Goal: Task Accomplishment & Management: Manage account settings

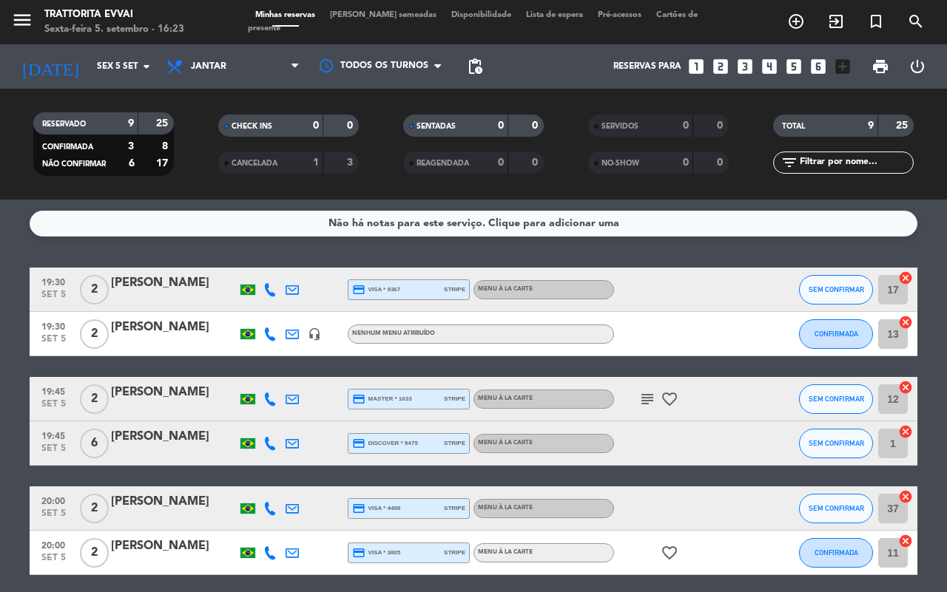
scroll to position [92, 0]
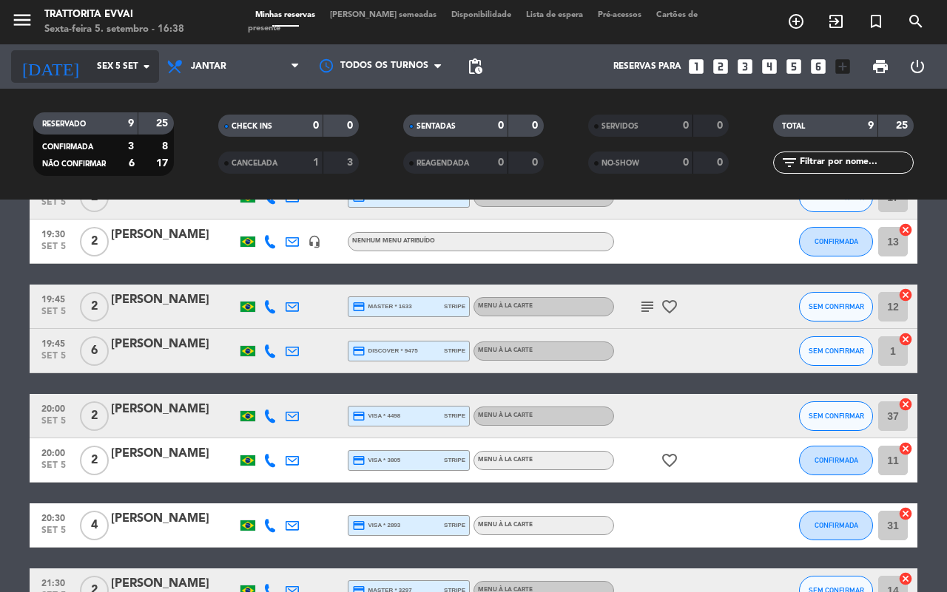
click at [128, 68] on input "Sex 5 set" at bounding box center [149, 66] width 118 height 25
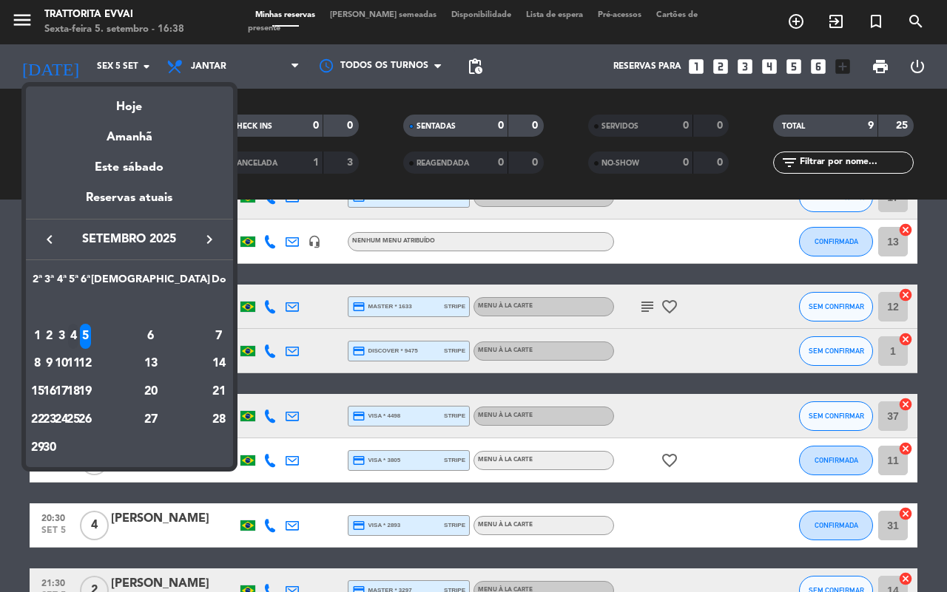
click at [79, 337] on div "4" at bounding box center [73, 336] width 11 height 25
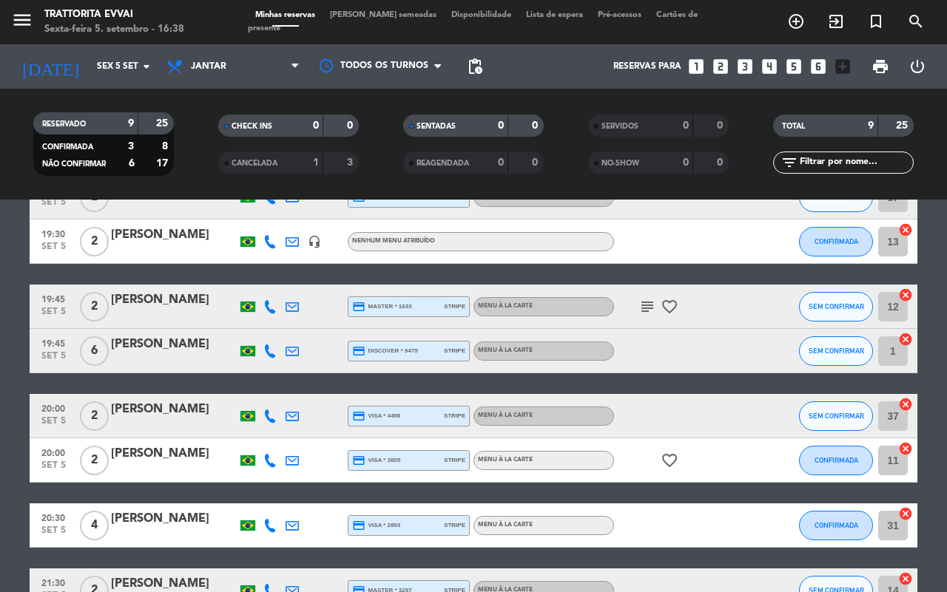
type input "[DATE]"
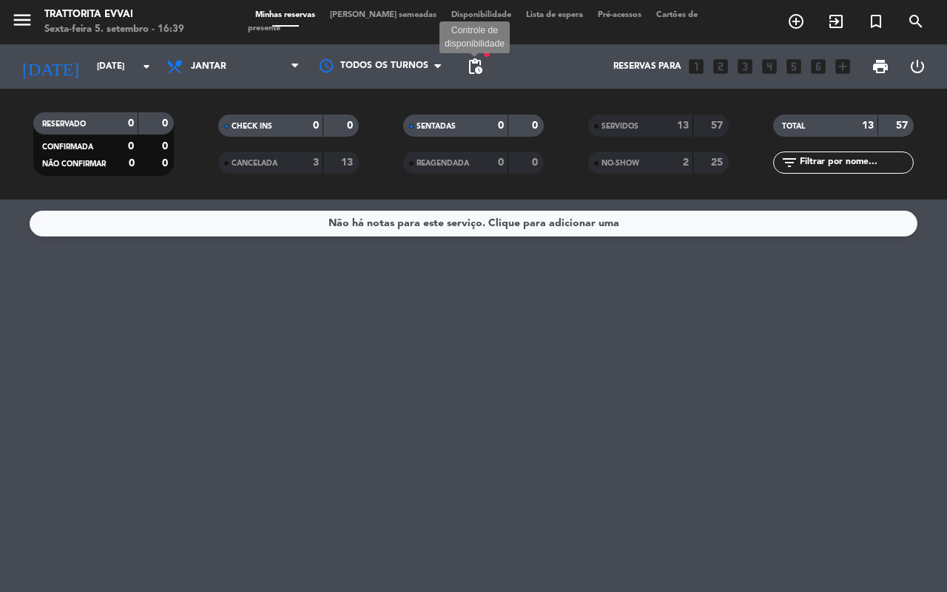
click at [479, 64] on span "pending_actions" at bounding box center [475, 67] width 18 height 18
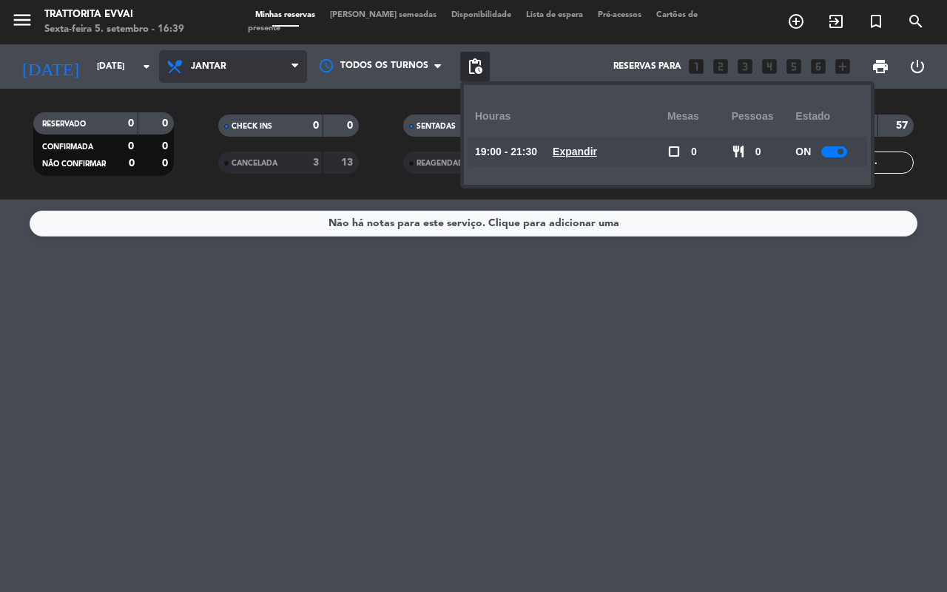
click at [277, 64] on span "Jantar" at bounding box center [233, 66] width 148 height 33
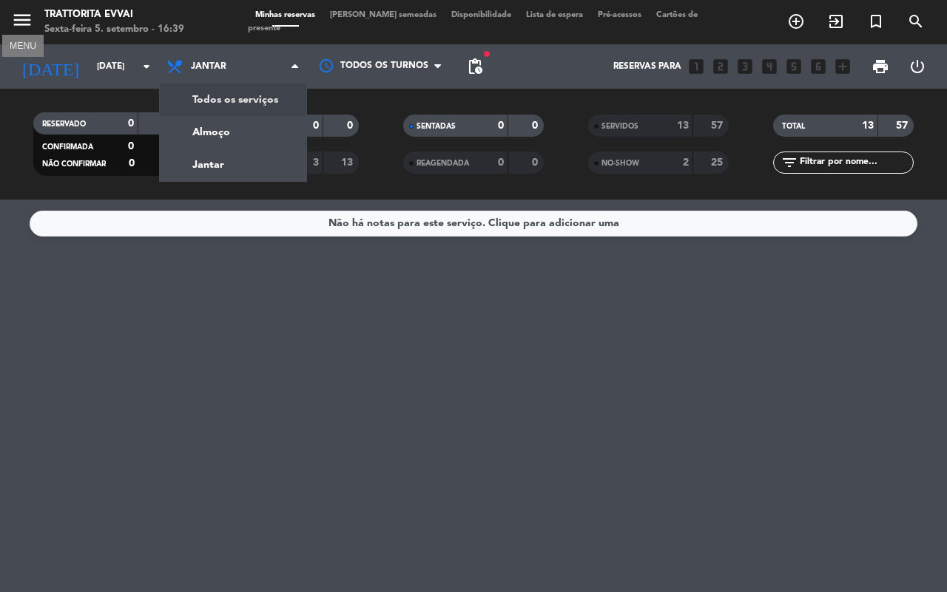
click at [19, 21] on icon "menu" at bounding box center [22, 20] width 22 height 22
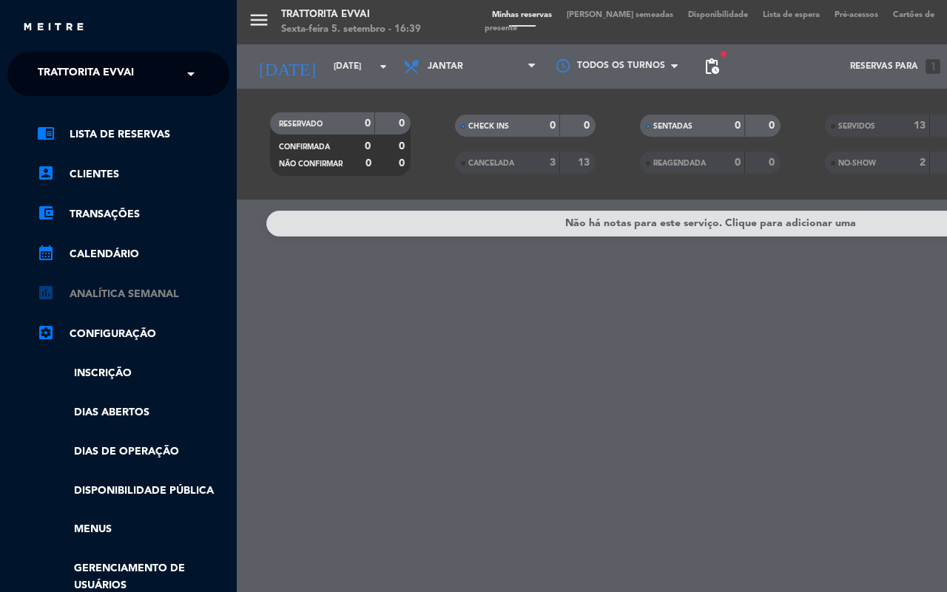
click at [104, 290] on link "assessment ANALÍTICA SEMANAL" at bounding box center [133, 295] width 192 height 18
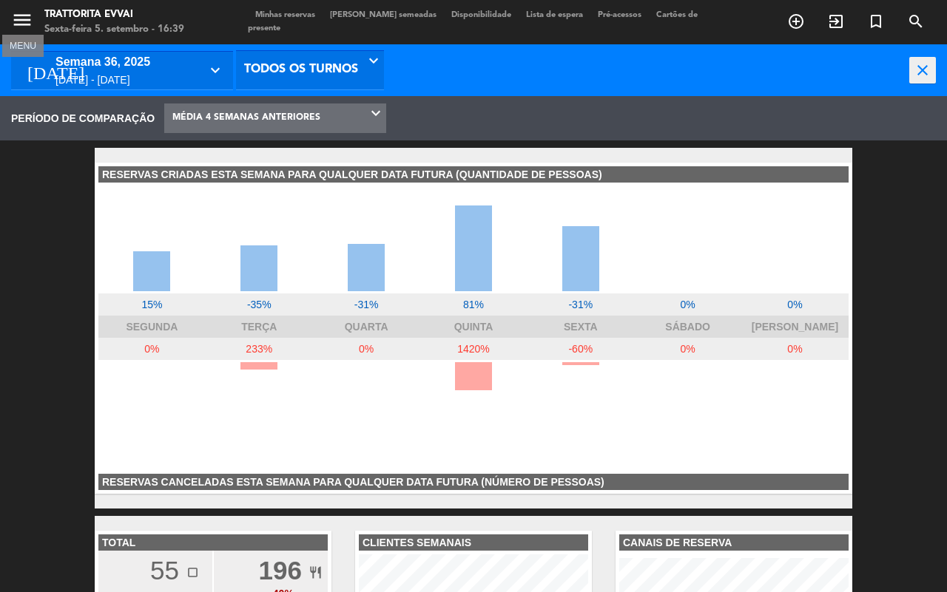
click at [26, 18] on icon "menu" at bounding box center [22, 20] width 22 height 22
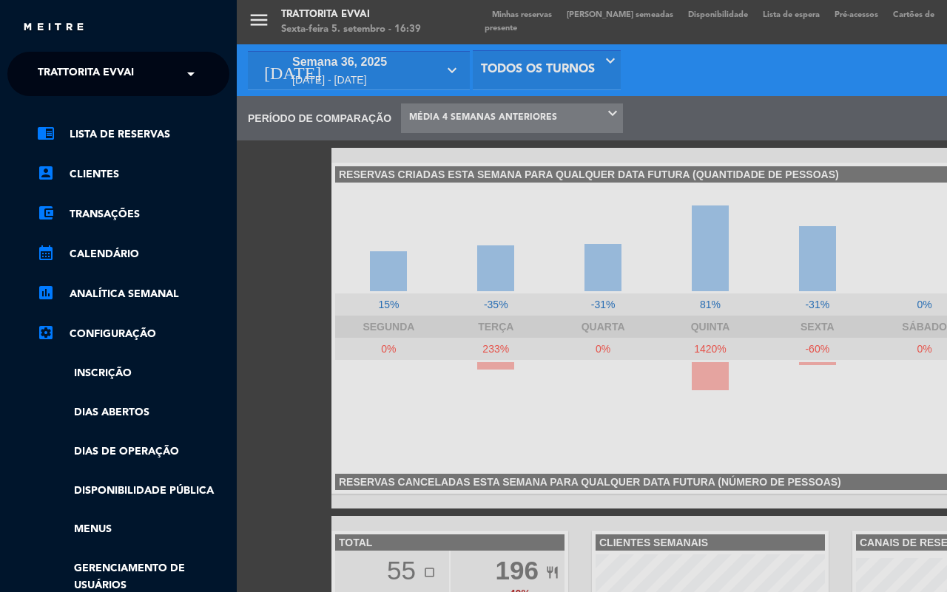
click at [516, 13] on div "menu Trattorita Evvai Sexta-feira 5. setembro - 16:39 Minhas reservas Mesas sem…" at bounding box center [710, 296] width 947 height 592
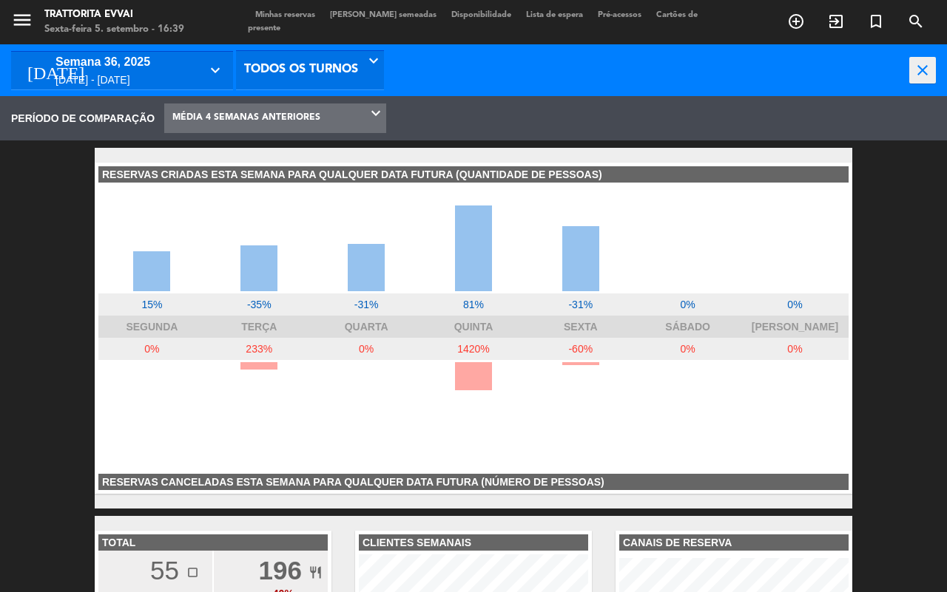
click at [281, 13] on span "Minhas reservas" at bounding box center [285, 15] width 75 height 8
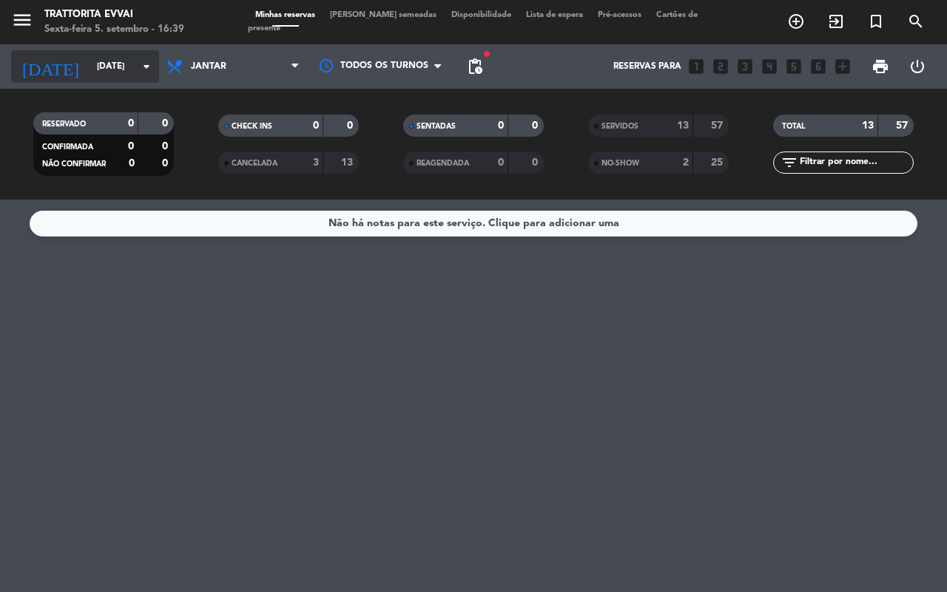
click at [90, 59] on input "[DATE]" at bounding box center [149, 66] width 118 height 25
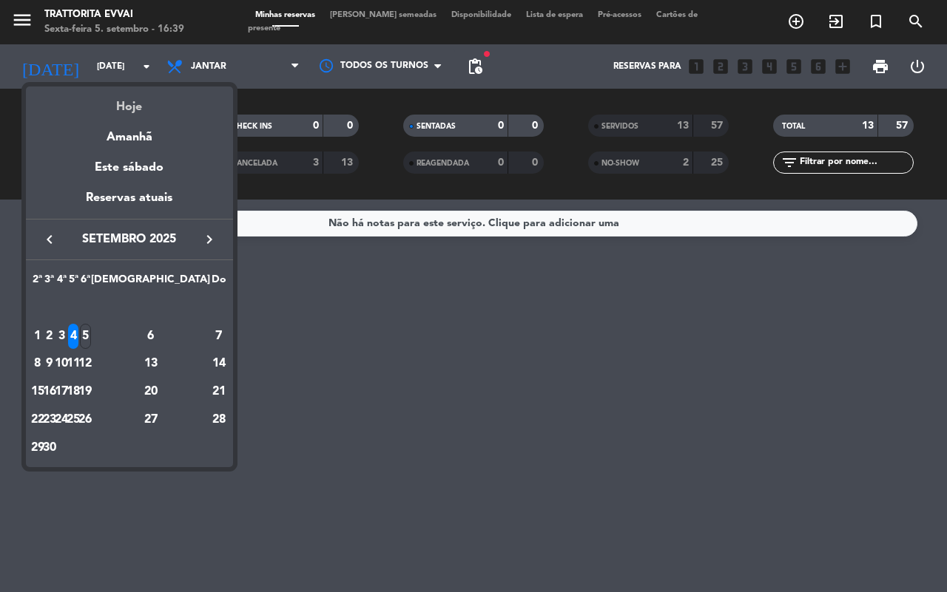
click at [126, 104] on div "Hoje" at bounding box center [129, 102] width 207 height 30
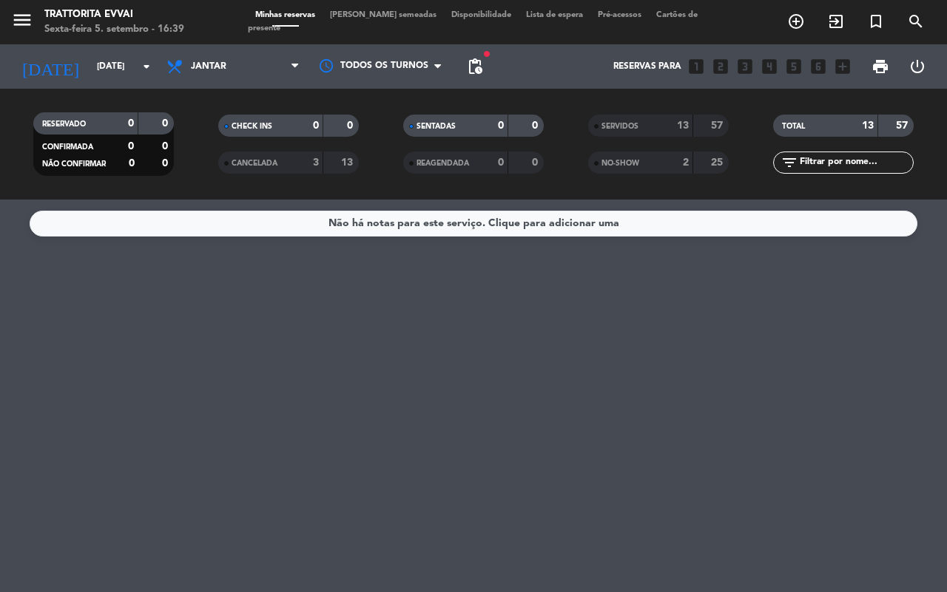
type input "Sex 5 set"
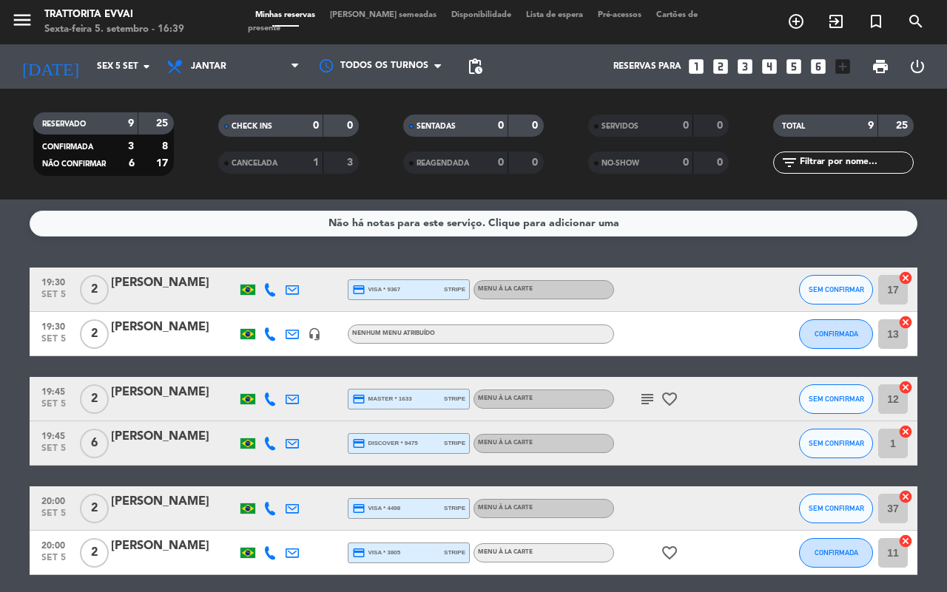
scroll to position [231, 0]
